Goal: Find specific page/section: Find specific page/section

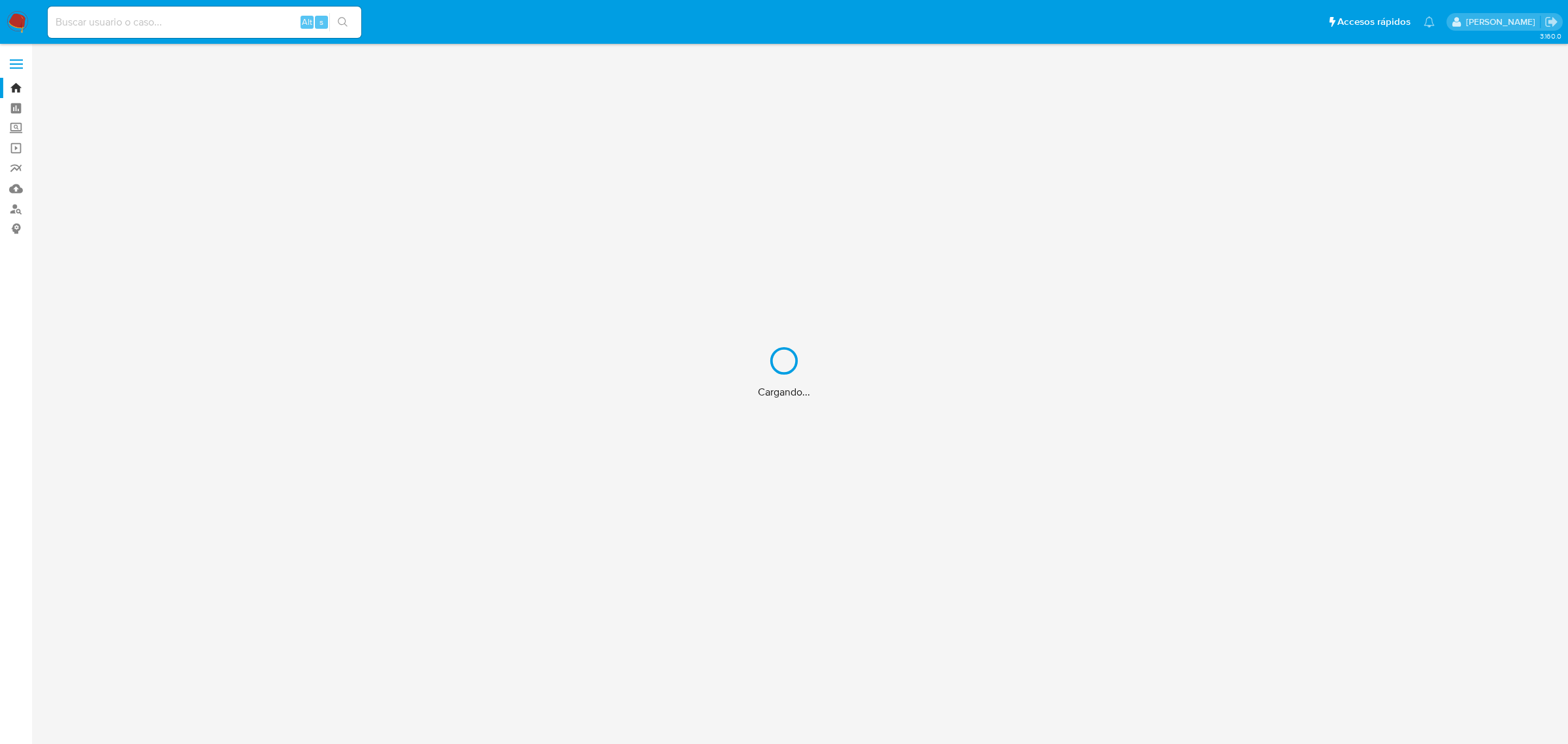
click at [136, 17] on div "Cargando..." at bounding box center [784, 372] width 1568 height 744
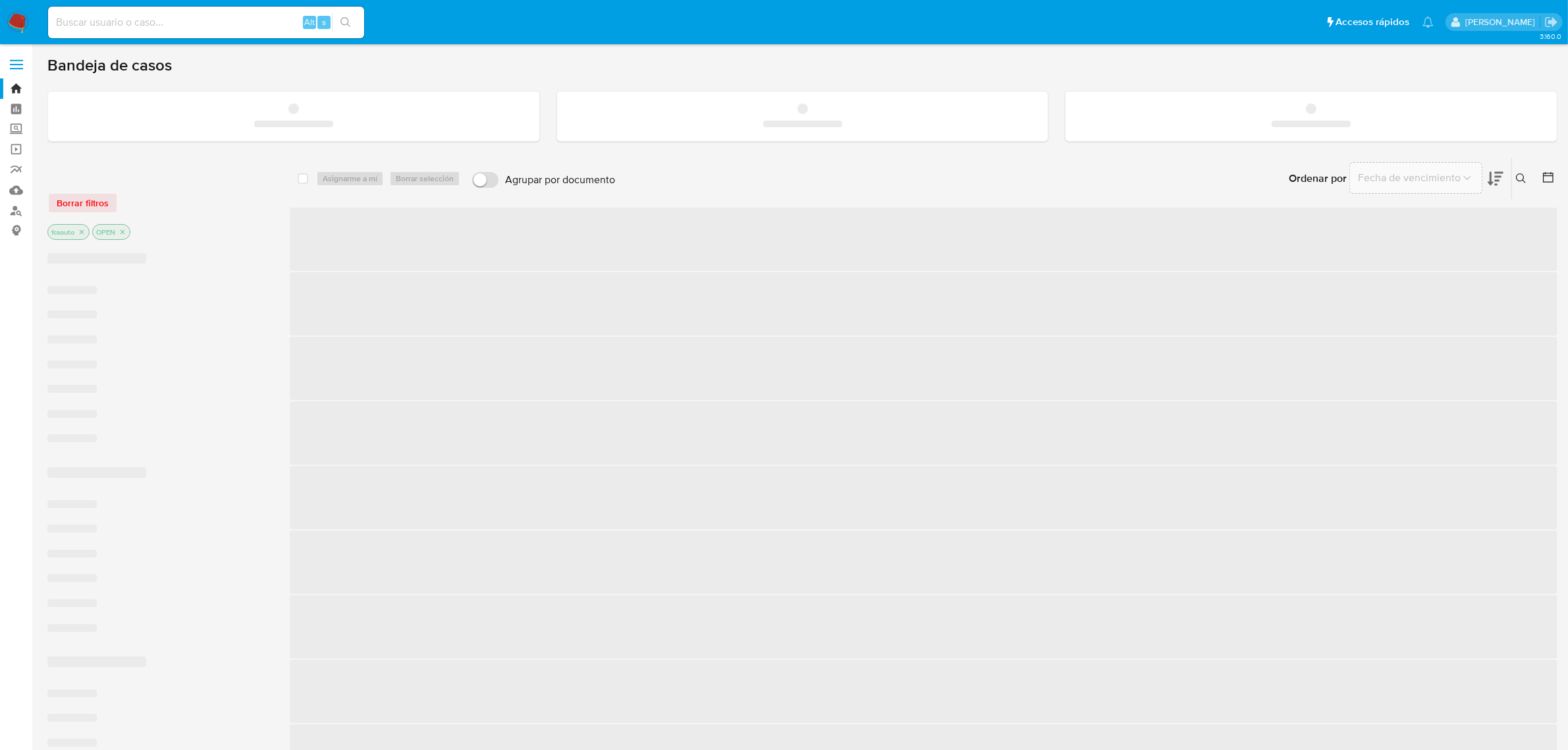
click at [137, 17] on input at bounding box center [206, 23] width 316 height 17
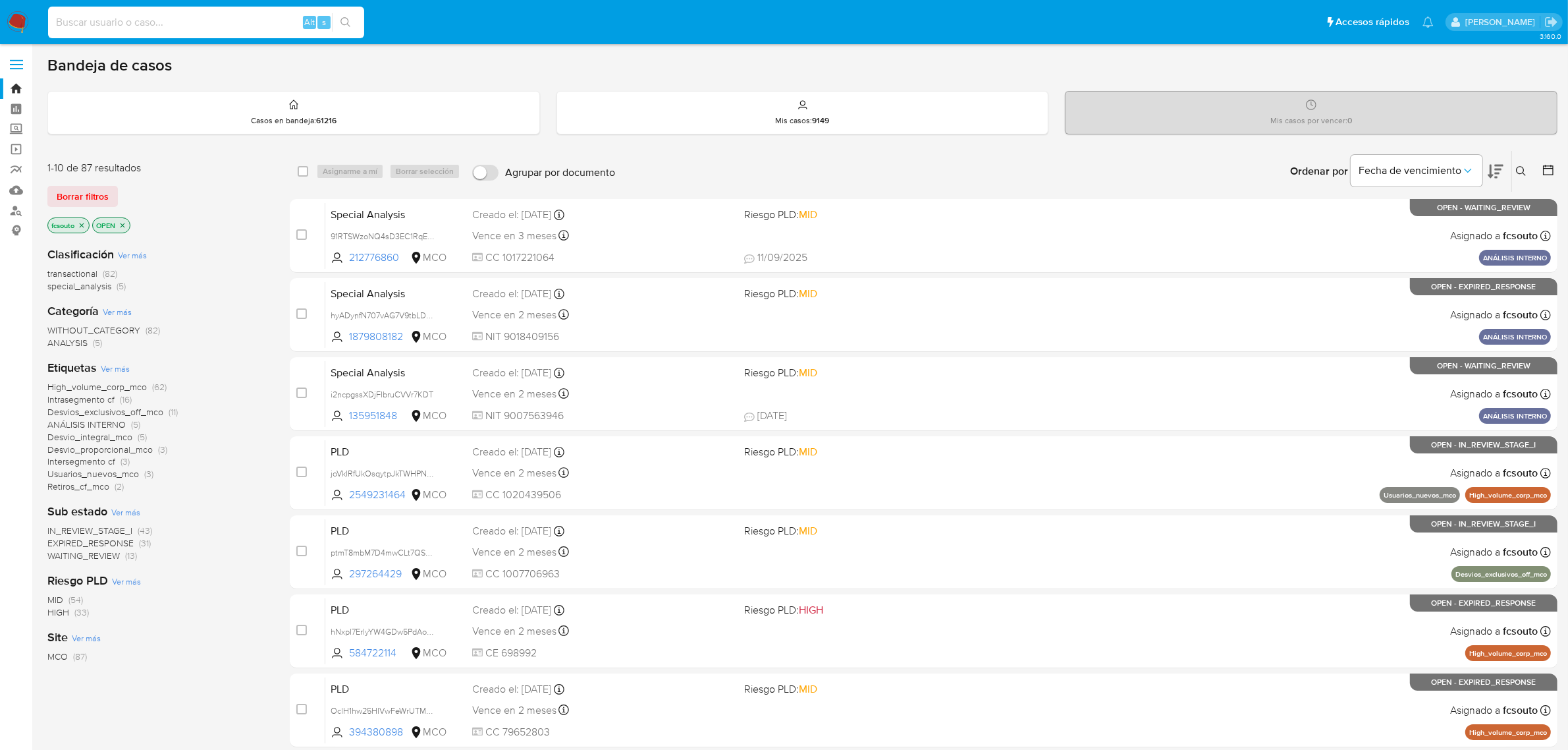
paste input "698582015"
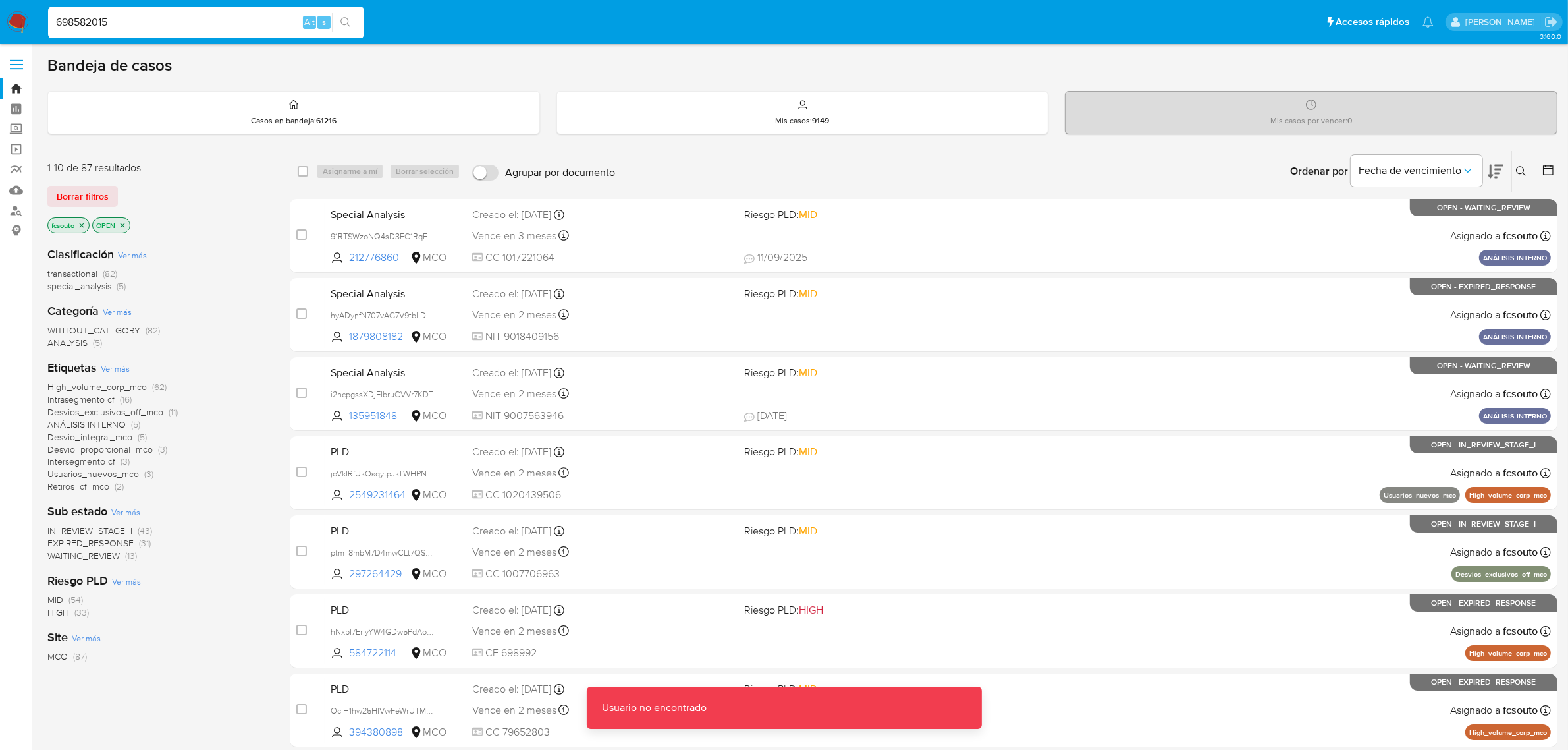
click at [135, 17] on input "698582015" at bounding box center [206, 23] width 316 height 17
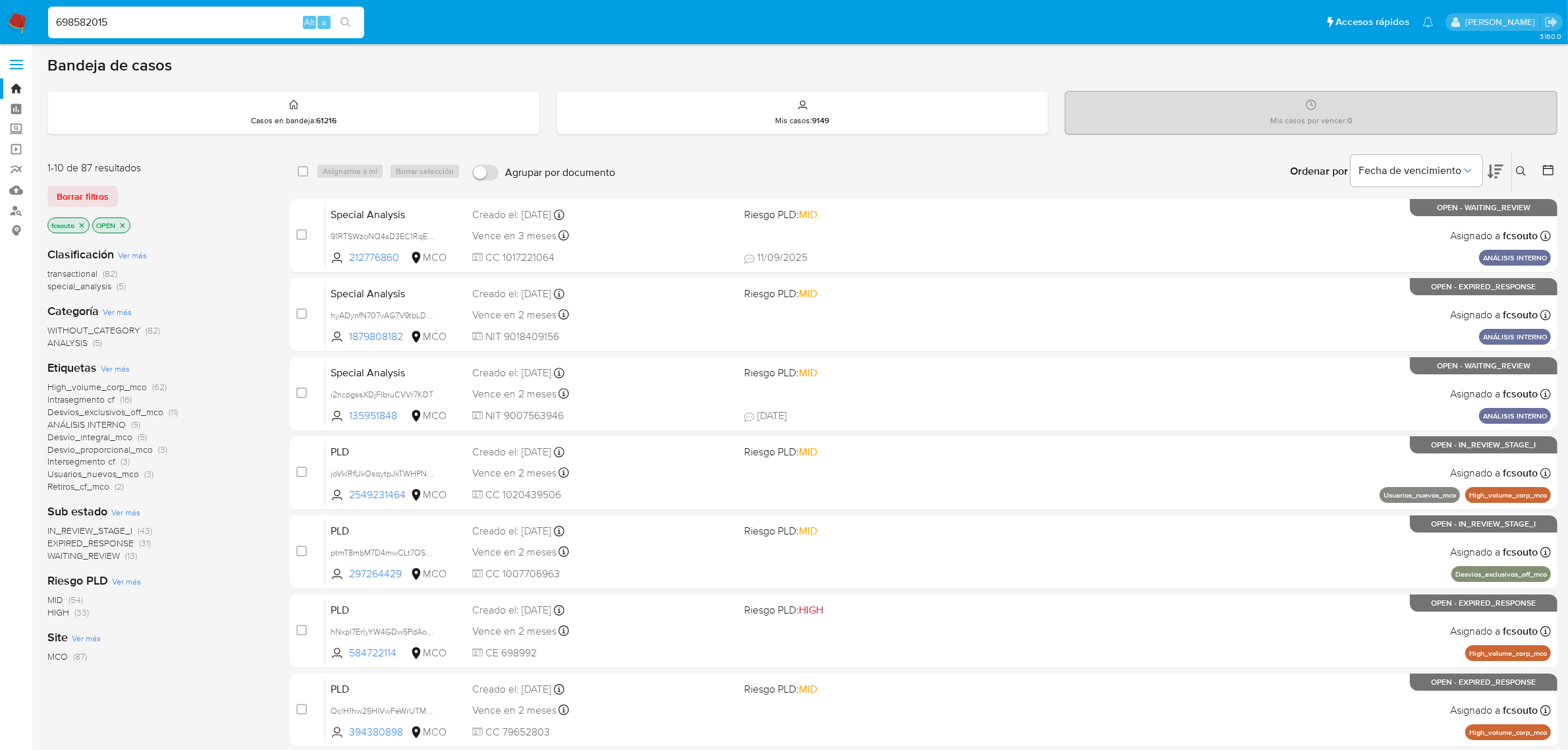
type input "698582015"
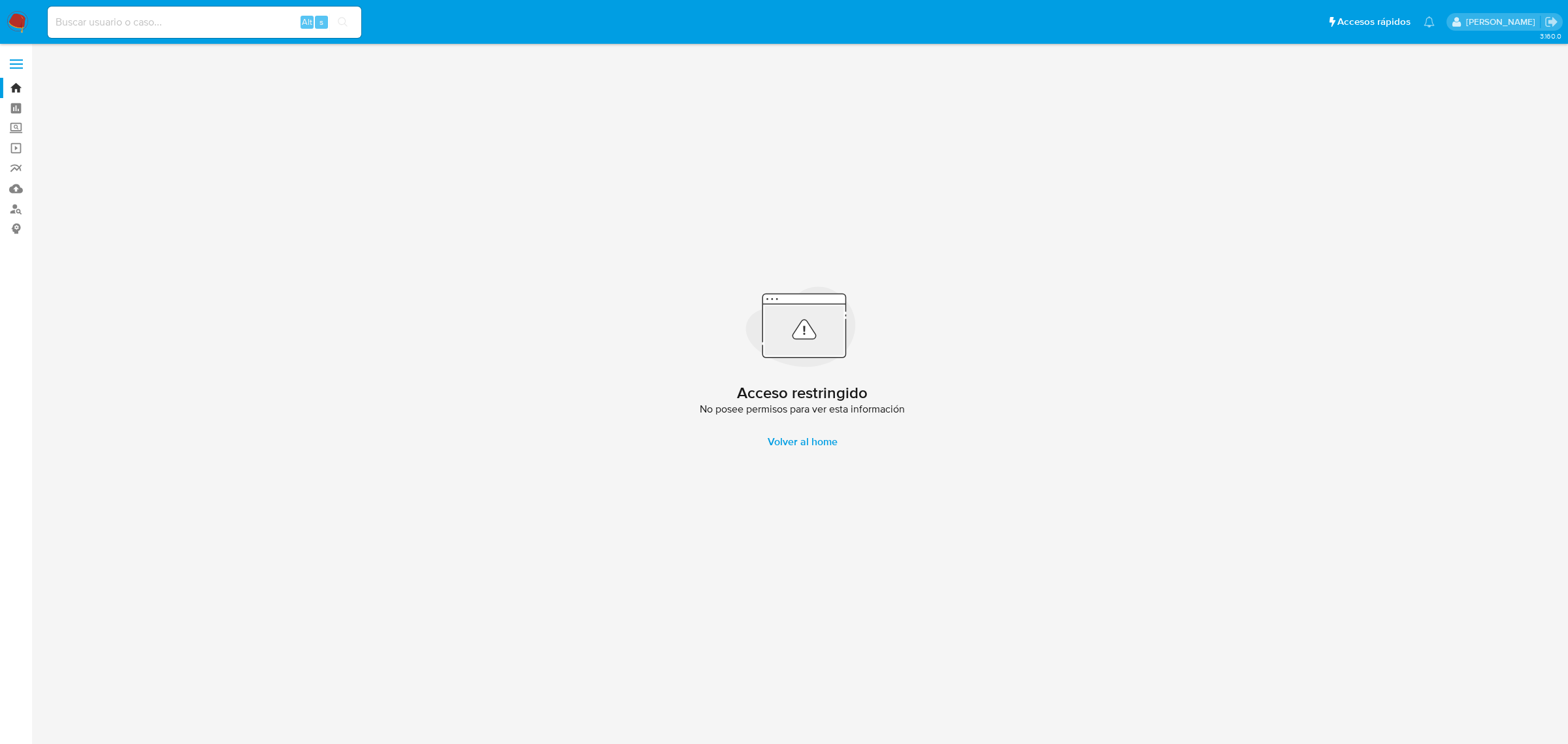
click at [15, 23] on img at bounding box center [18, 22] width 22 height 22
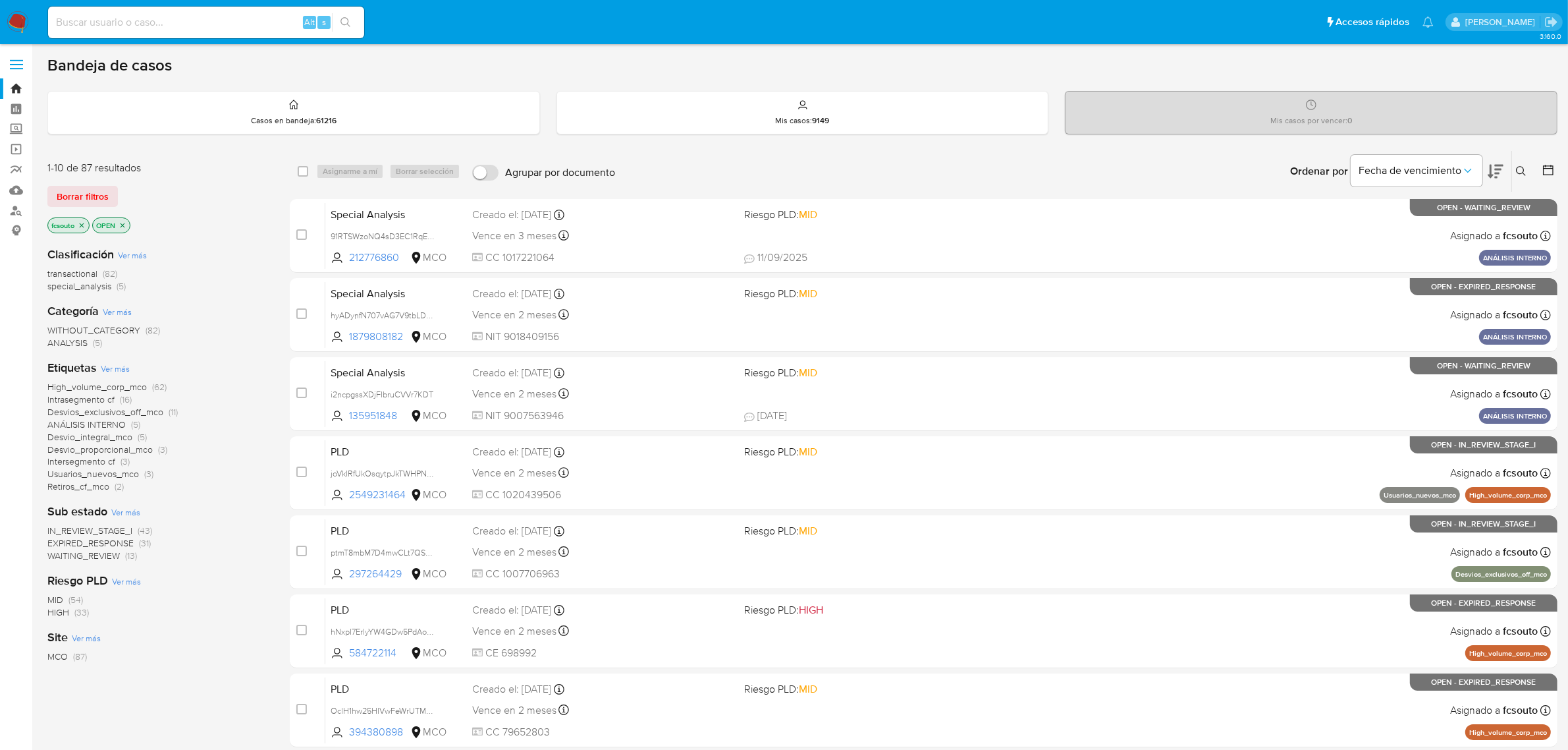
click at [100, 554] on span "WAITING_REVIEW" at bounding box center [83, 555] width 72 height 13
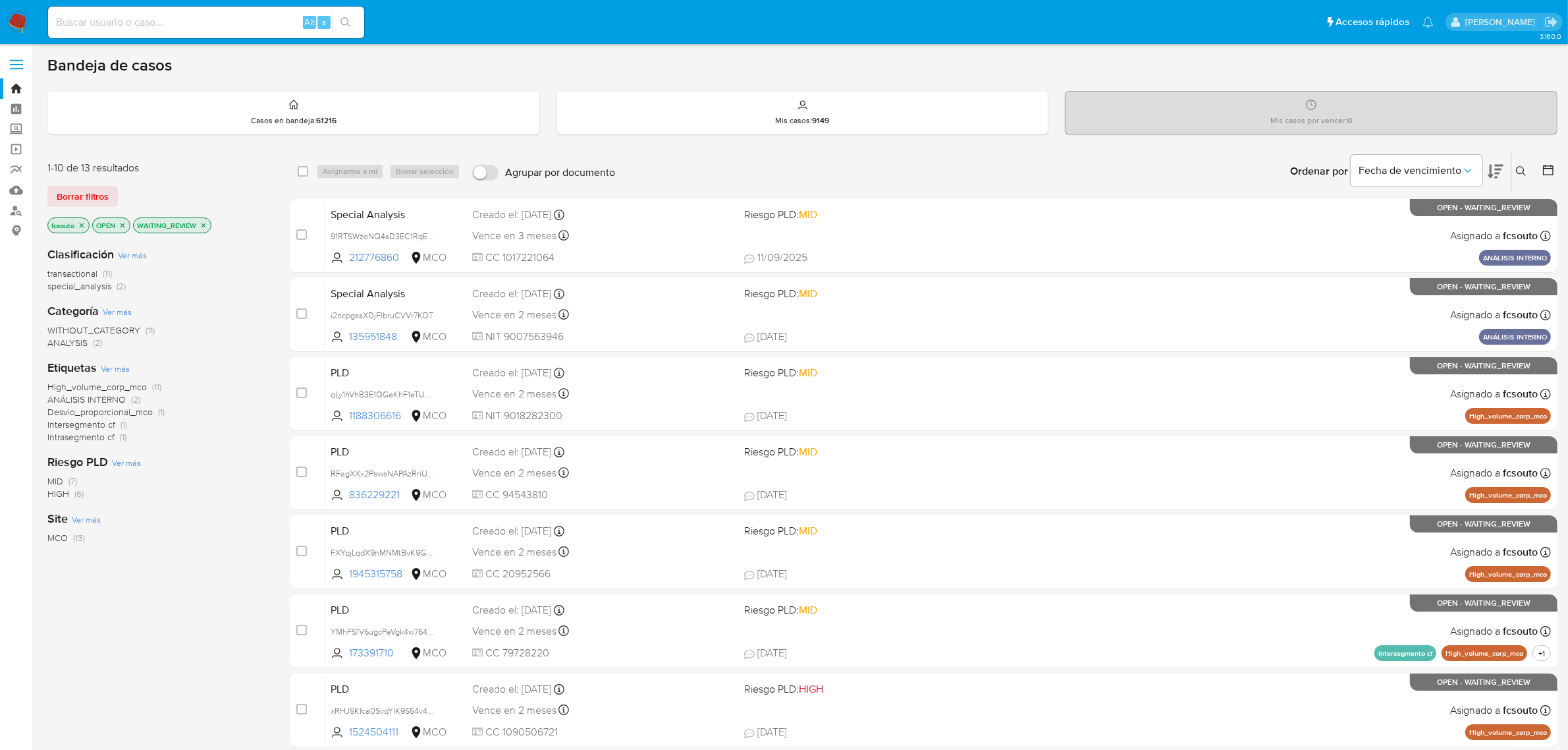
click at [1496, 166] on icon at bounding box center [1496, 171] width 16 height 16
click at [1495, 166] on icon at bounding box center [1496, 172] width 16 height 14
click at [206, 222] on icon "close-filter" at bounding box center [203, 225] width 8 height 8
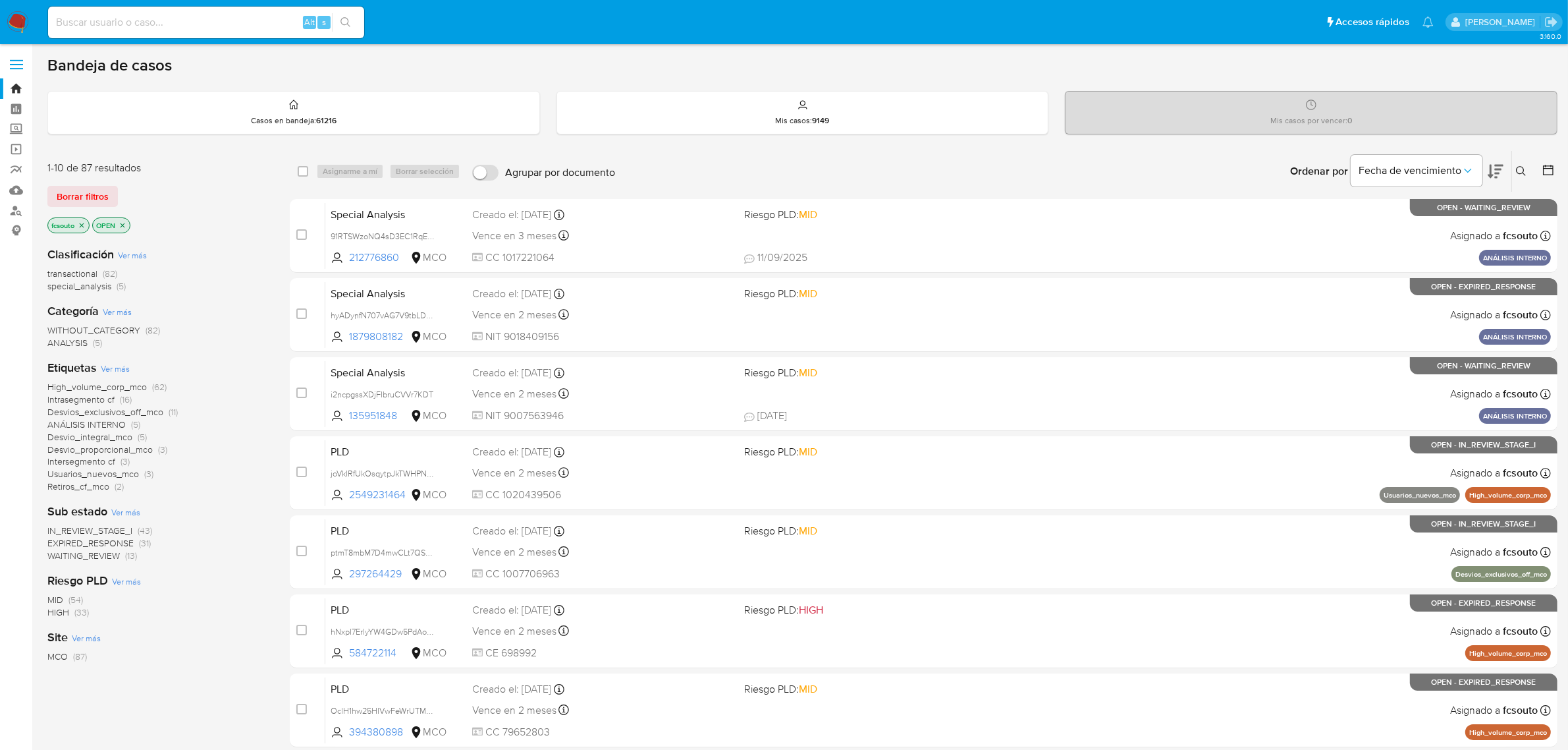
click at [121, 529] on span "IN_REVIEW_STAGE_I" at bounding box center [90, 530] width 85 height 13
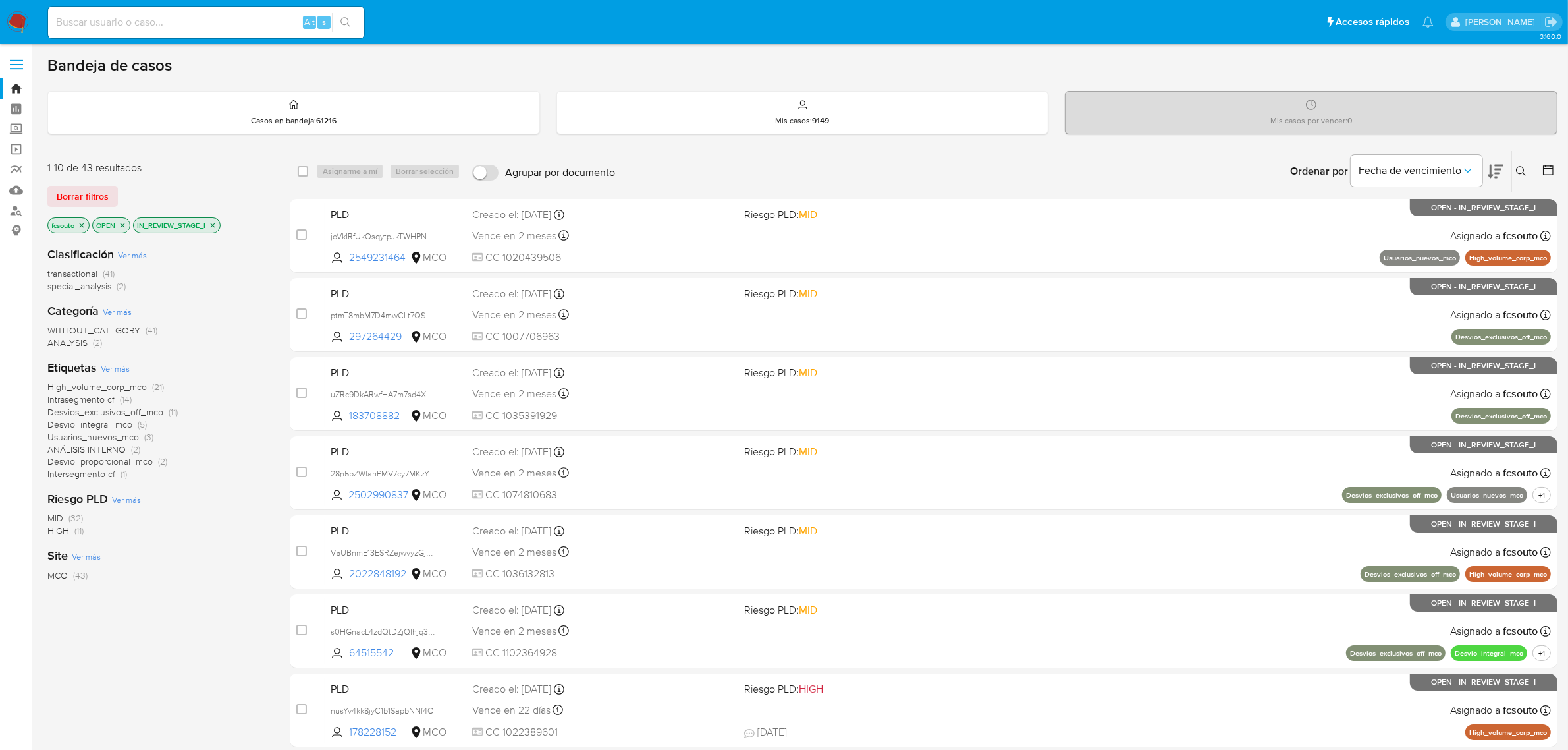
click at [114, 367] on span "Ver más" at bounding box center [115, 368] width 29 height 12
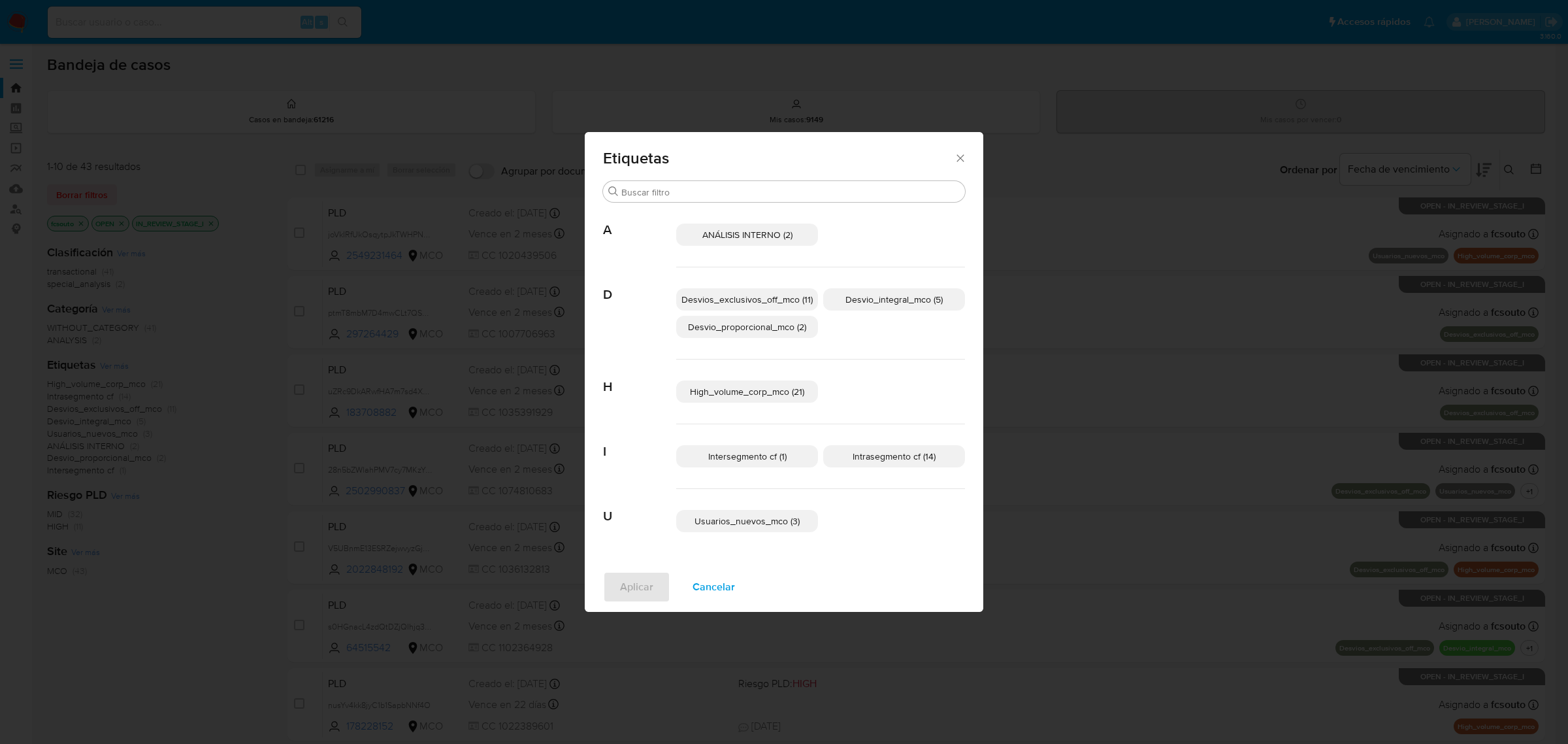
click at [915, 296] on span "Desvio_integral_mco (5)" at bounding box center [893, 299] width 97 height 13
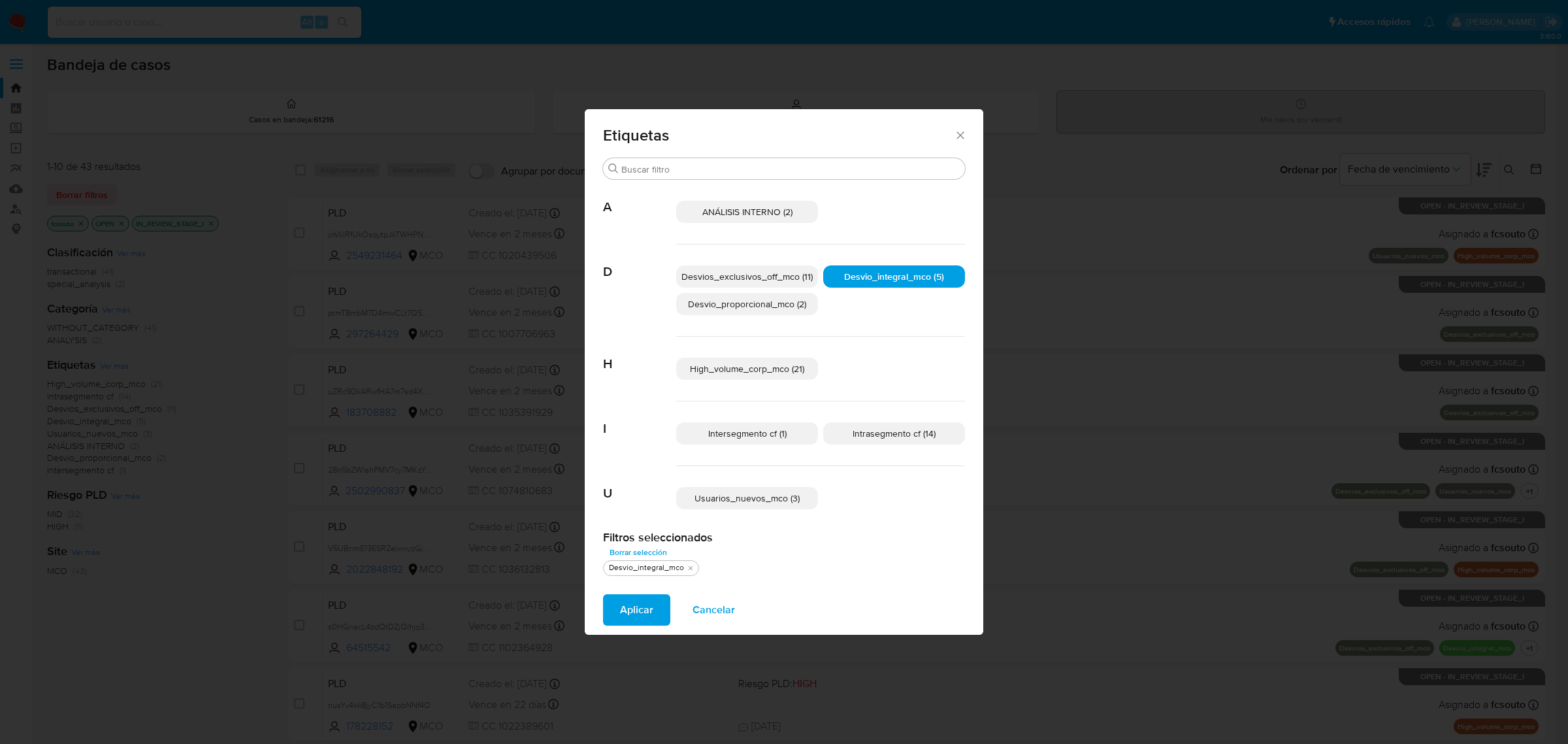
click at [740, 271] on span "Desvios_exclusivos_off_mco (11)" at bounding box center [747, 276] width 132 height 13
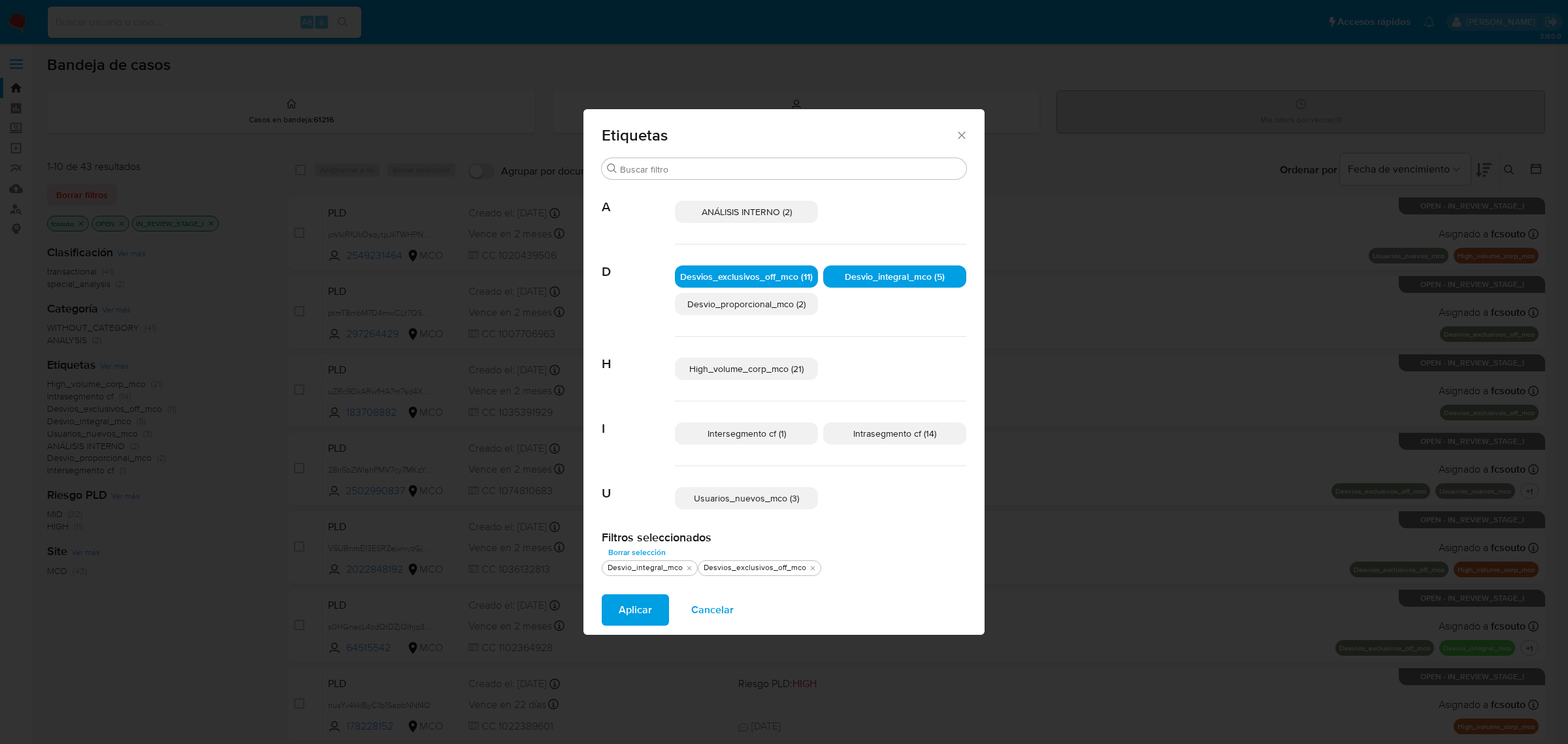
click at [626, 606] on span "Aplicar" at bounding box center [635, 609] width 34 height 28
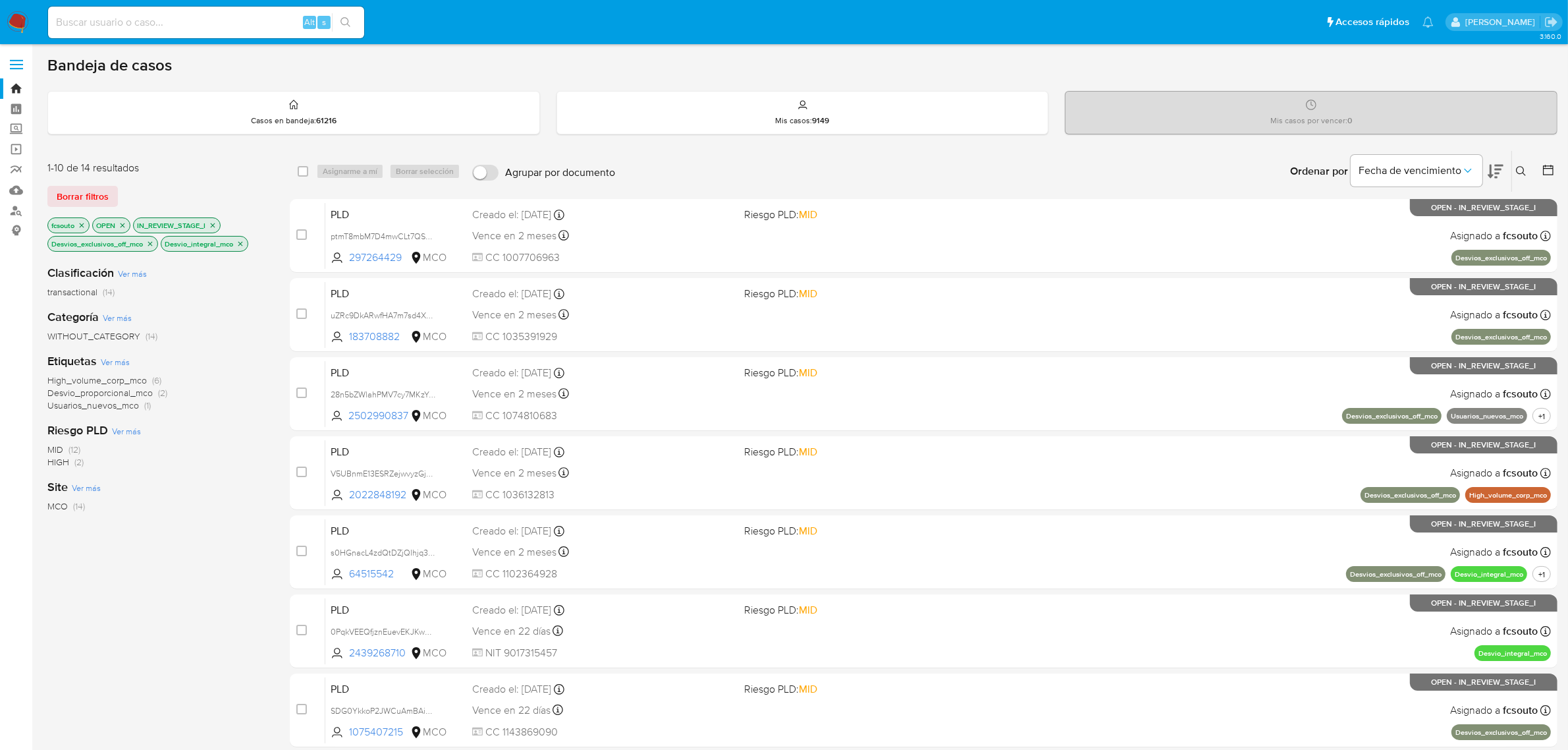
drag, startPoint x: 1496, startPoint y: 167, endPoint x: 1460, endPoint y: 190, distance: 42.7
click at [1495, 167] on icon at bounding box center [1496, 171] width 16 height 16
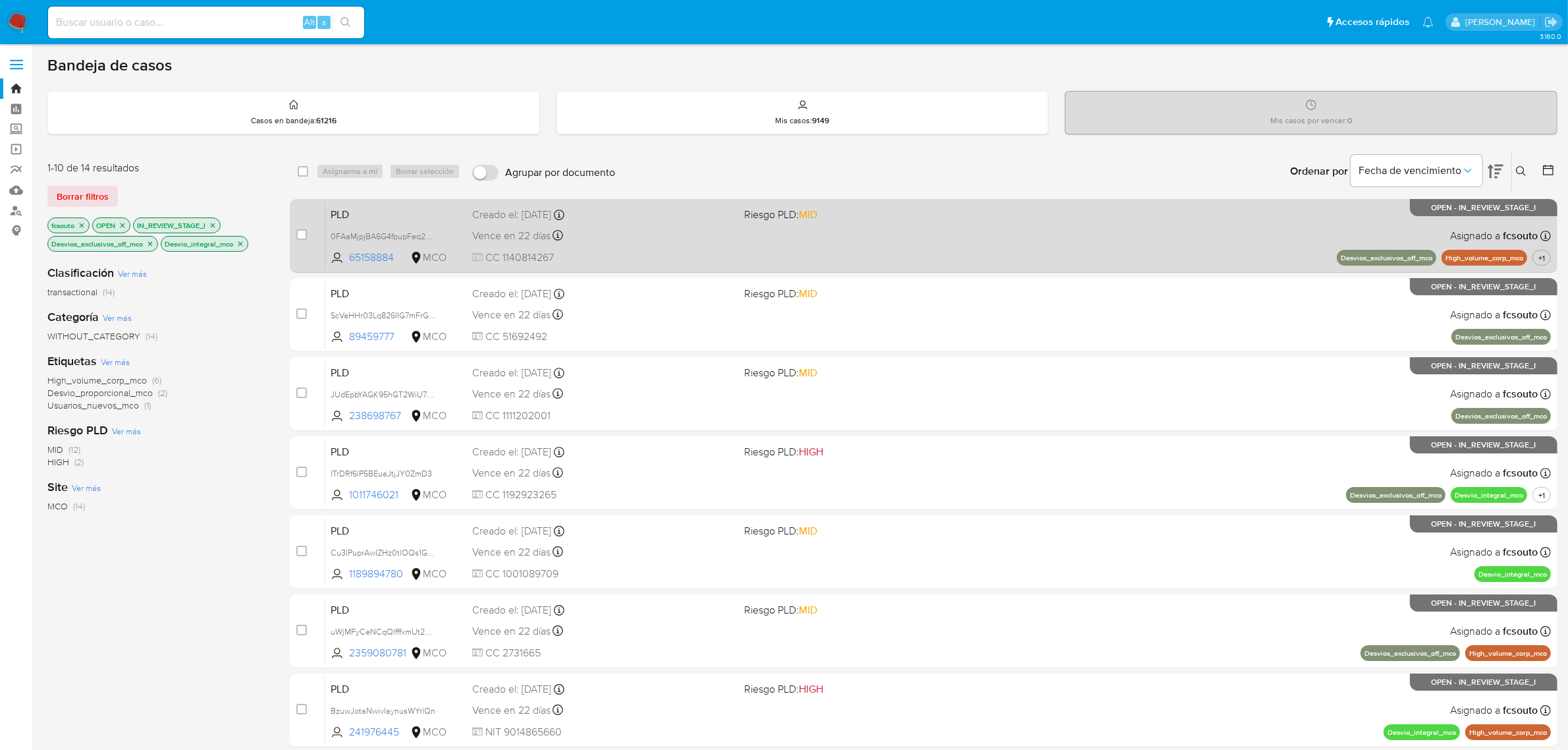
click at [685, 238] on div "Vence en 22 días Vence el 10/10/2025 07:03:23" at bounding box center [603, 235] width 262 height 17
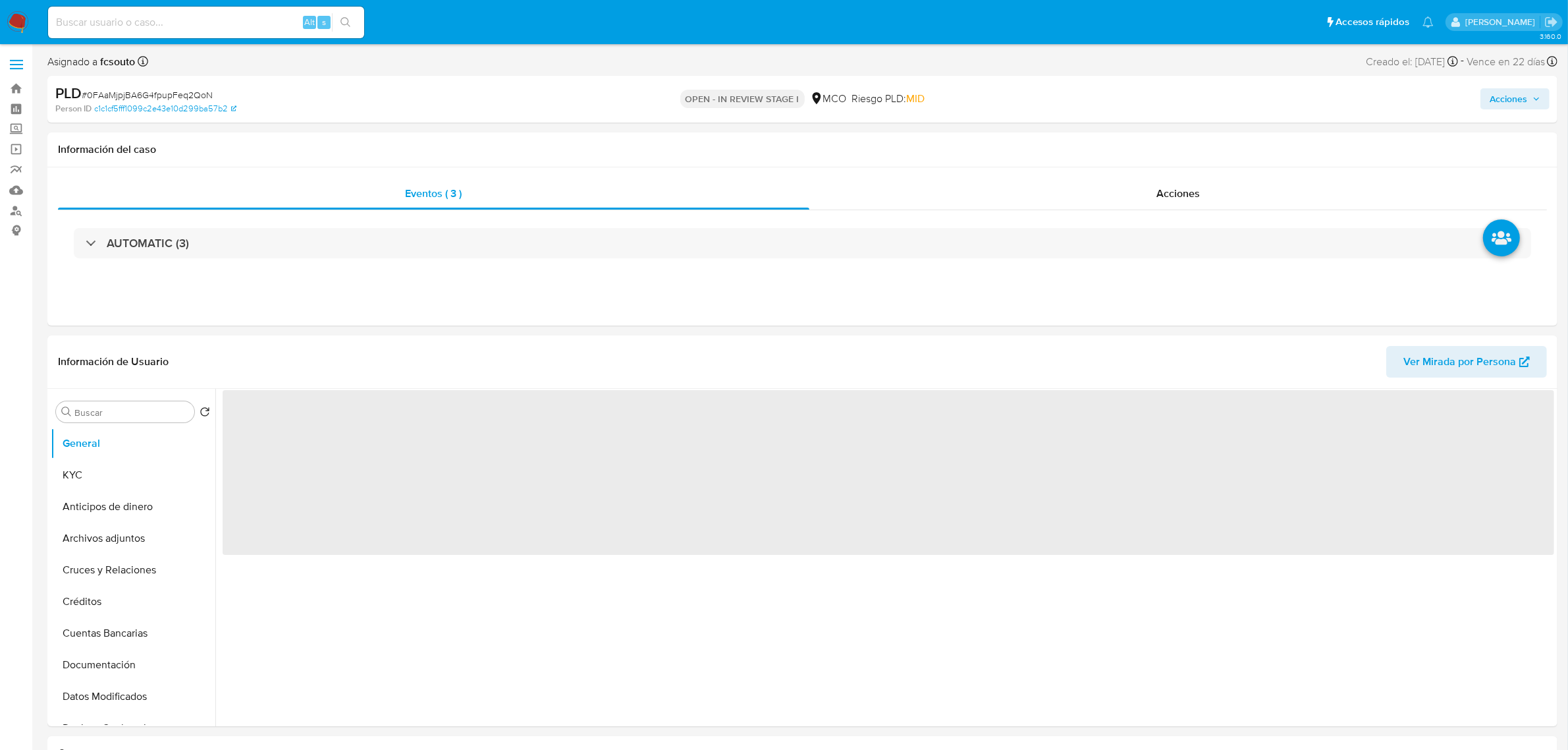
select select "10"
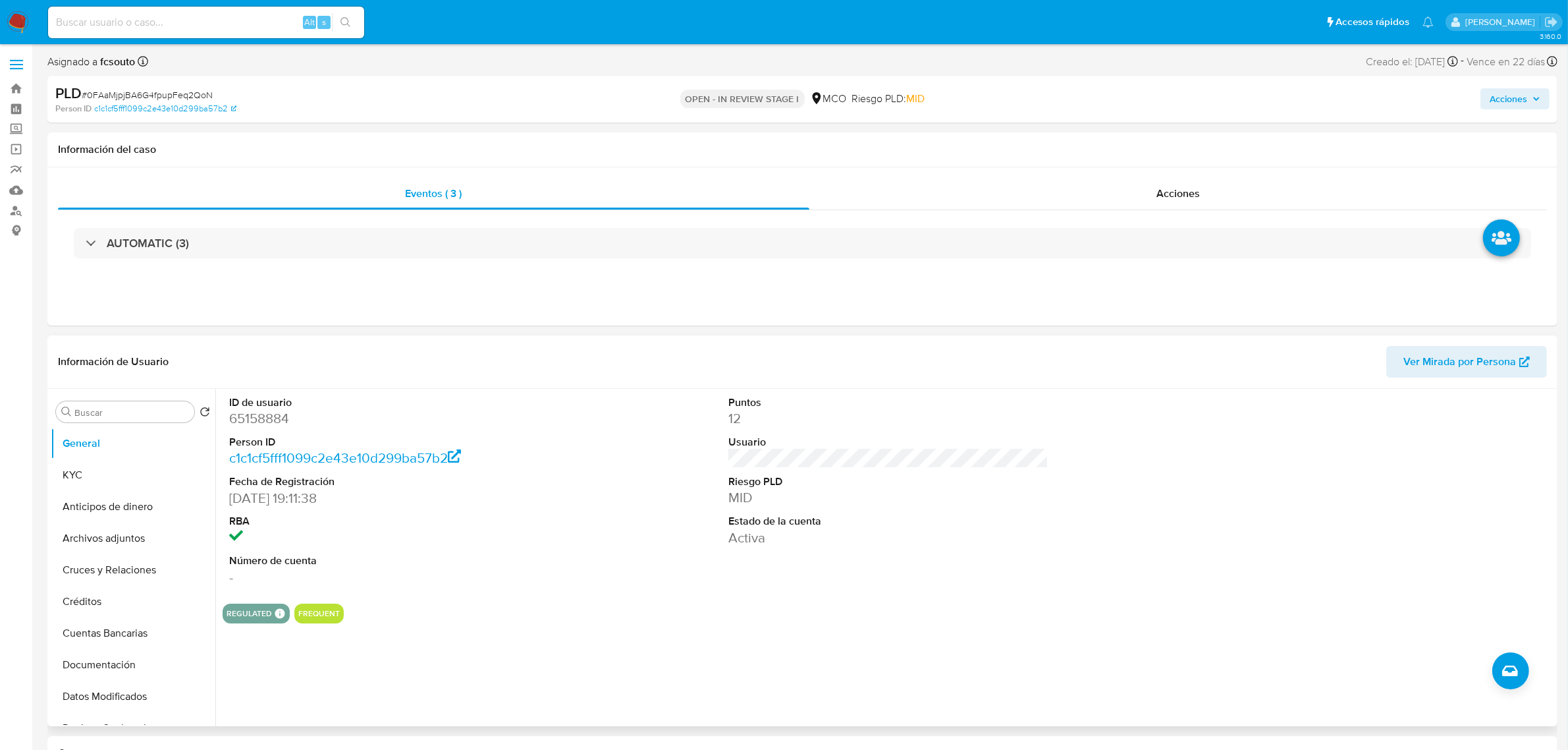
click at [246, 417] on dd "65158884" at bounding box center [389, 418] width 320 height 18
copy dd "65158884"
click at [271, 417] on dd "65158884" at bounding box center [389, 418] width 320 height 18
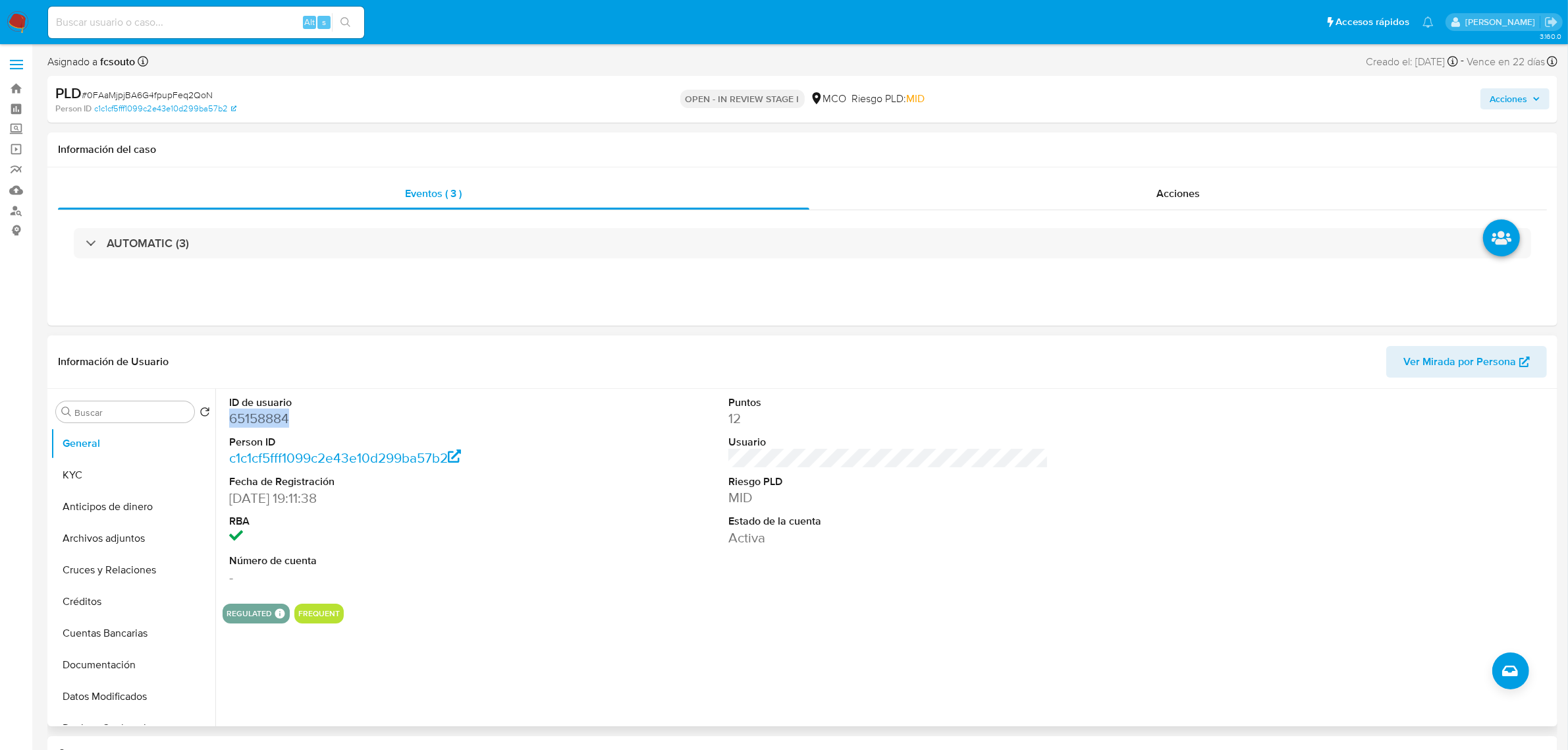
click at [274, 419] on dd "65158884" at bounding box center [389, 418] width 320 height 18
click at [268, 416] on dd "65158884" at bounding box center [389, 418] width 320 height 18
click at [267, 420] on dd "65158884" at bounding box center [389, 418] width 320 height 18
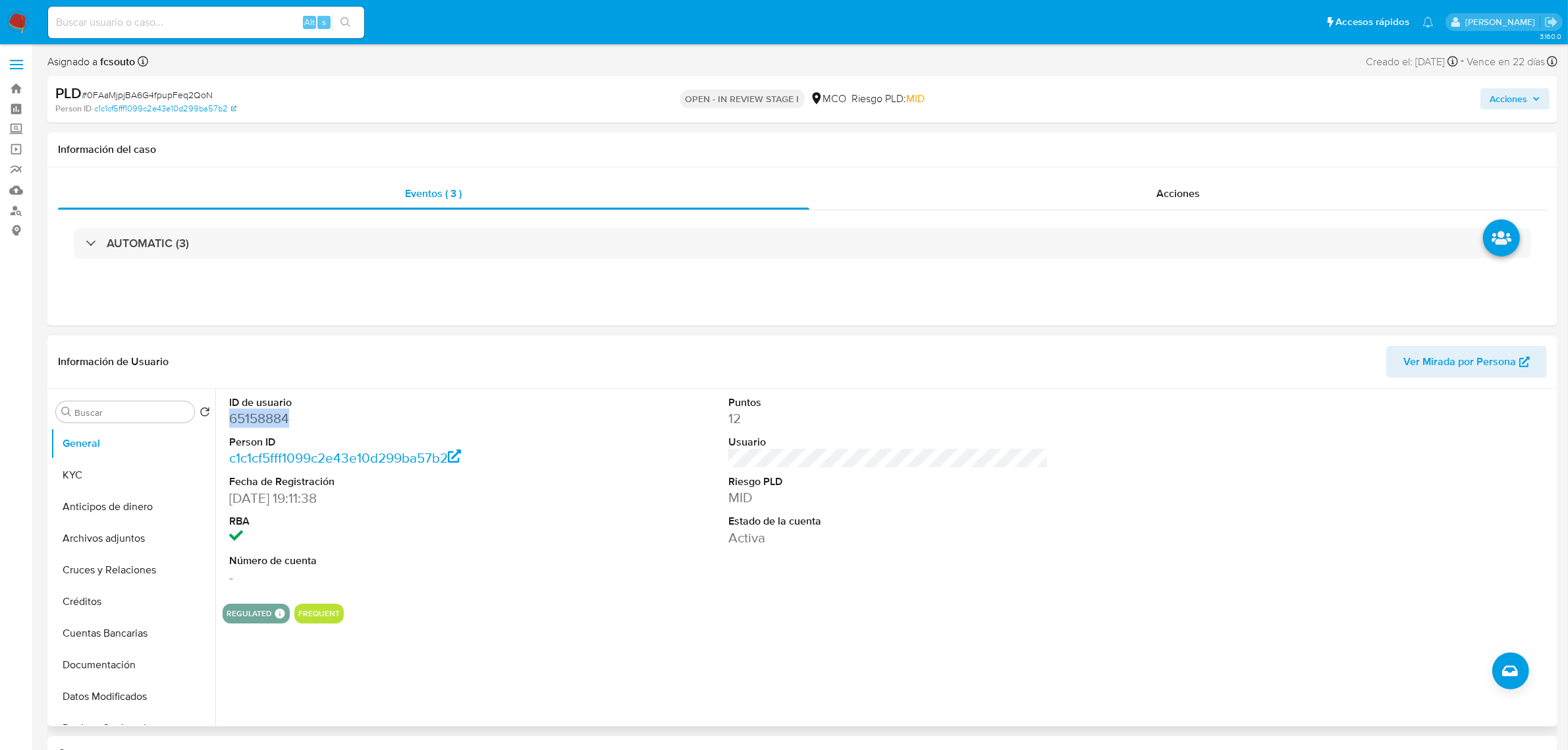
click at [267, 420] on dd "65158884" at bounding box center [389, 418] width 320 height 18
click at [680, 389] on div "Información de Usuario Ver Mirada por Persona" at bounding box center [803, 361] width 1510 height 53
